Goal: Task Accomplishment & Management: Use online tool/utility

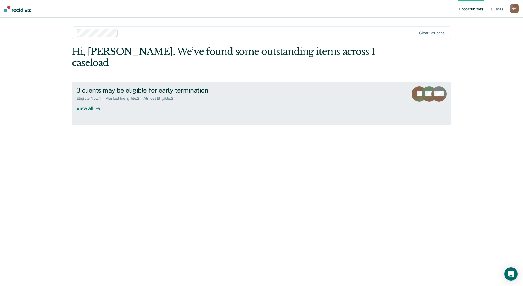
click at [267, 97] on div "3 clients may be eligible for early termination Eligible Now : 1 Marked Ineligi…" at bounding box center [178, 98] width 205 height 25
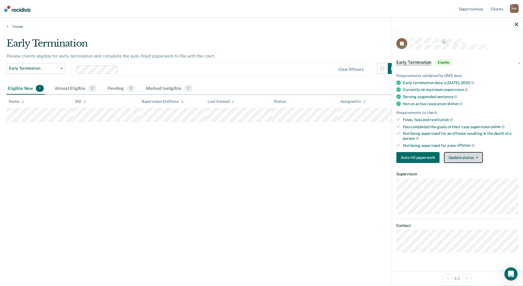
click at [455, 157] on button "Update status" at bounding box center [463, 157] width 39 height 11
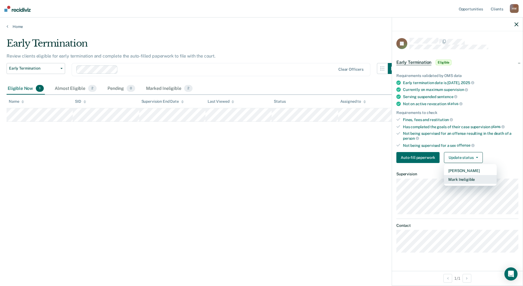
click at [458, 180] on button "Mark Ineligible" at bounding box center [470, 179] width 53 height 9
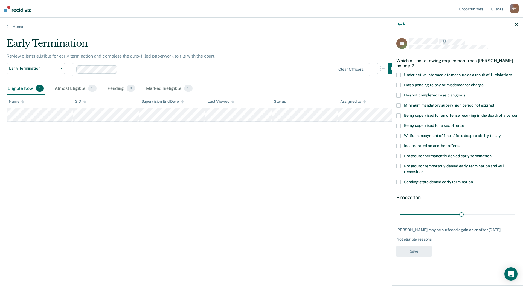
click at [399, 84] on span at bounding box center [398, 85] width 4 height 4
click at [484, 83] on input "Has a pending felony or misdemeanor charge" at bounding box center [484, 83] width 0 height 0
click at [418, 252] on button "Save" at bounding box center [413, 250] width 35 height 11
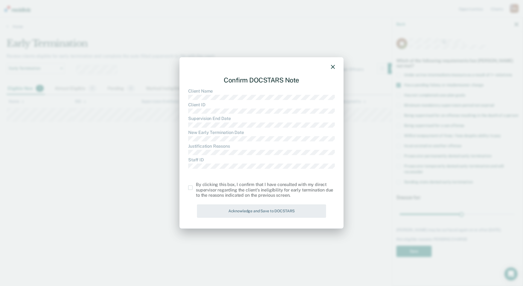
click at [191, 189] on span at bounding box center [190, 187] width 4 height 4
click at [196, 185] on input "checkbox" at bounding box center [196, 185] width 0 height 0
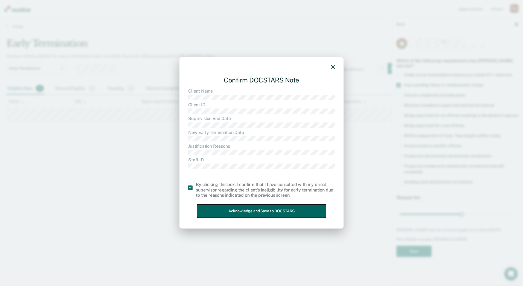
click at [266, 213] on button "Acknowledge and Save to DOCSTARS" at bounding box center [261, 210] width 129 height 13
